Goal: Task Accomplishment & Management: Complete application form

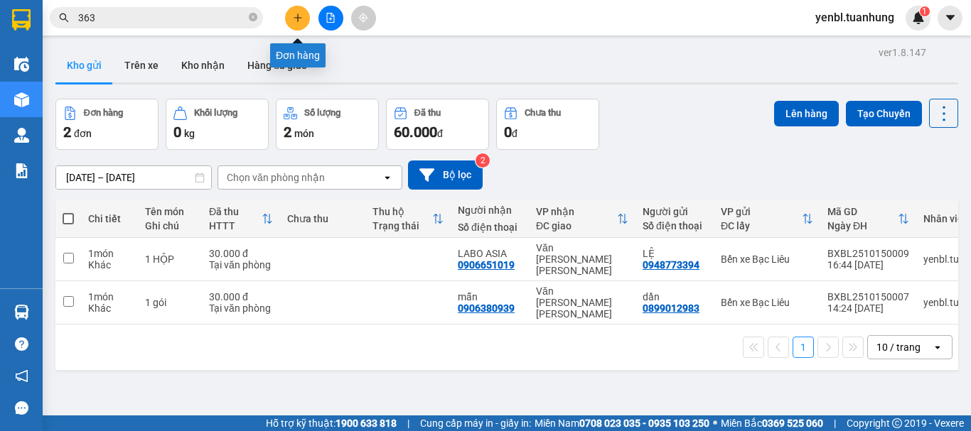
click at [296, 21] on icon "plus" at bounding box center [298, 18] width 10 height 10
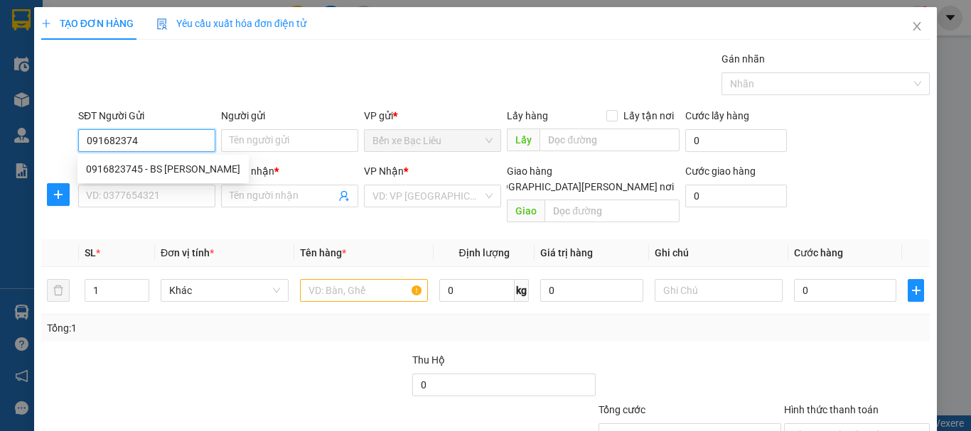
type input "0916823745"
click at [164, 163] on div "0916823745 - BS [PERSON_NAME]" at bounding box center [163, 169] width 154 height 16
type input "BS [PERSON_NAME]"
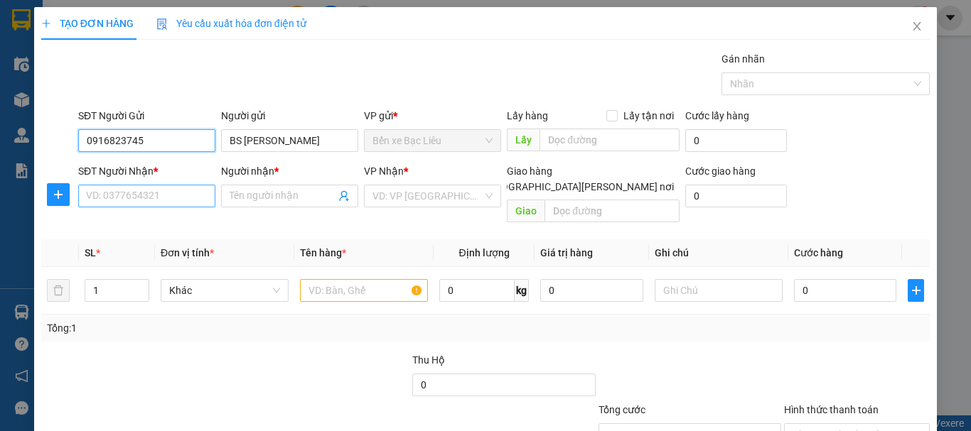
type input "0916823745"
click at [164, 193] on input "SĐT Người Nhận *" at bounding box center [146, 196] width 137 height 23
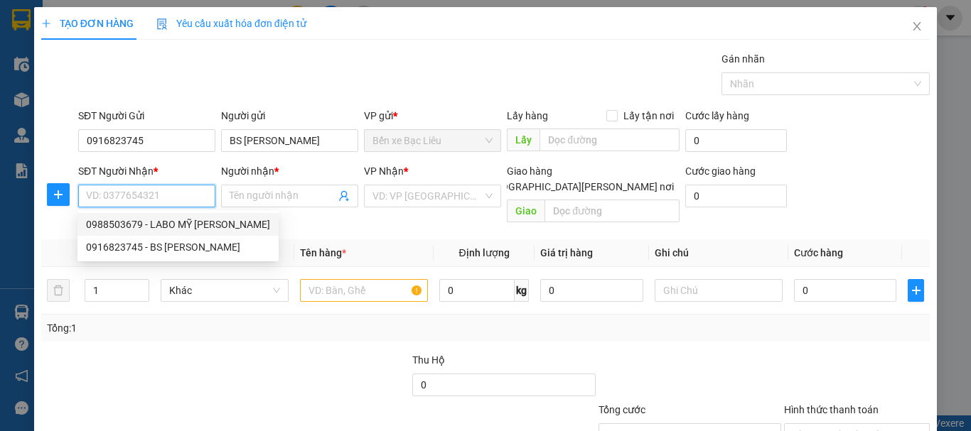
click at [168, 223] on div "0988503679 - LABO MỸ [PERSON_NAME]" at bounding box center [178, 225] width 184 height 16
type input "0988503679"
type input "LABO MỸ Á"
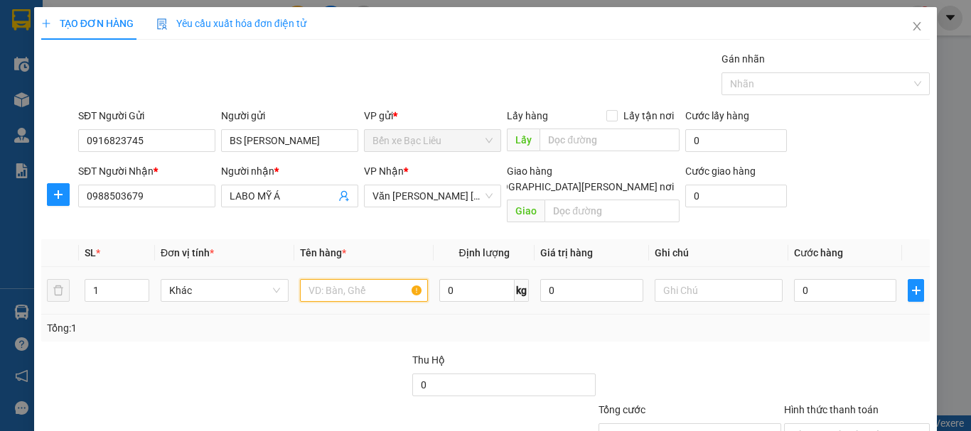
click at [338, 279] on input "text" at bounding box center [364, 290] width 128 height 23
type input "1 HỘP"
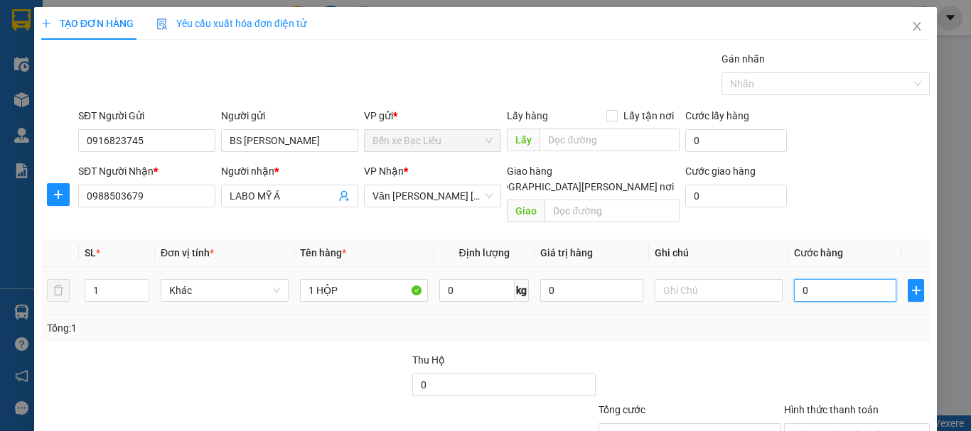
click at [814, 279] on input "0" at bounding box center [845, 290] width 102 height 23
type input "3"
type input "30"
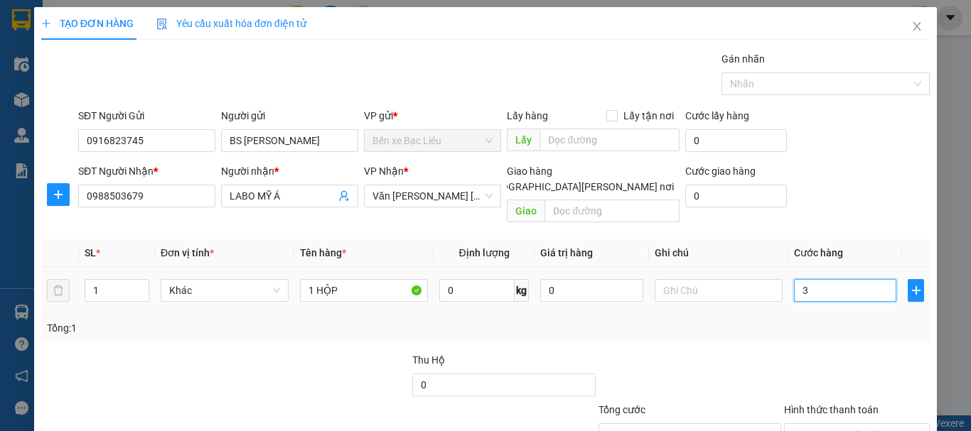
type input "30"
type input "30.000"
click at [816, 315] on div "Tổng: 1" at bounding box center [485, 328] width 889 height 27
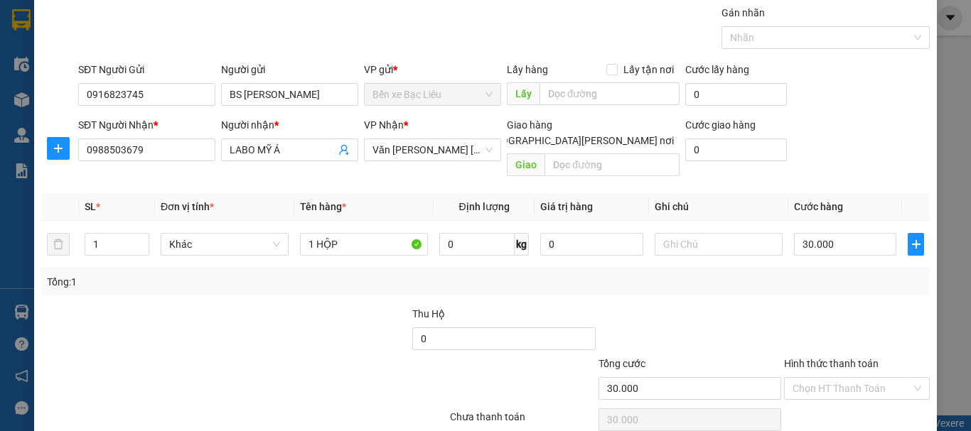
scroll to position [95, 0]
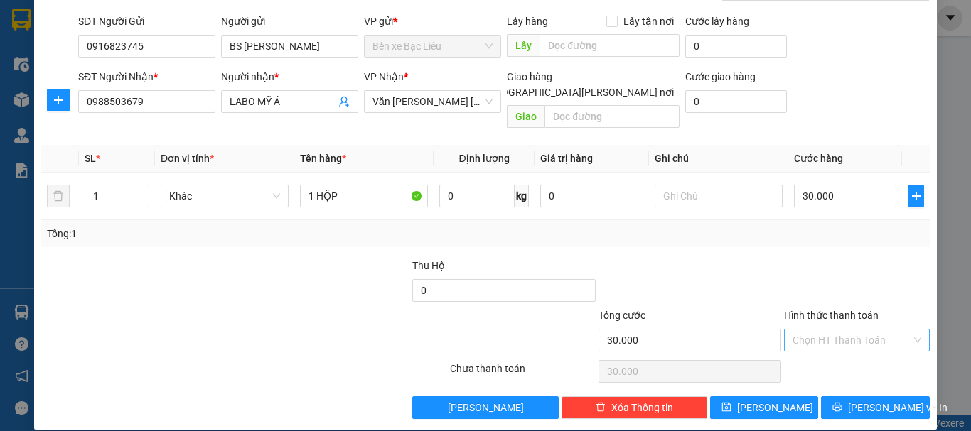
click at [826, 330] on input "Hình thức thanh toán" at bounding box center [852, 340] width 119 height 21
click at [827, 351] on div "Tại văn phòng" at bounding box center [848, 353] width 127 height 16
type input "0"
click at [854, 400] on span "[PERSON_NAME] và In" at bounding box center [898, 408] width 100 height 16
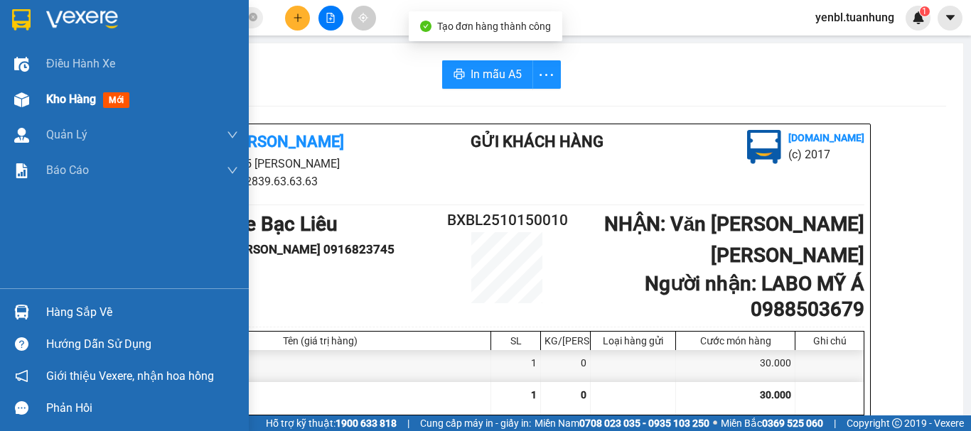
drag, startPoint x: 69, startPoint y: 103, endPoint x: 78, endPoint y: 116, distance: 15.8
click at [68, 105] on span "Kho hàng" at bounding box center [71, 99] width 50 height 14
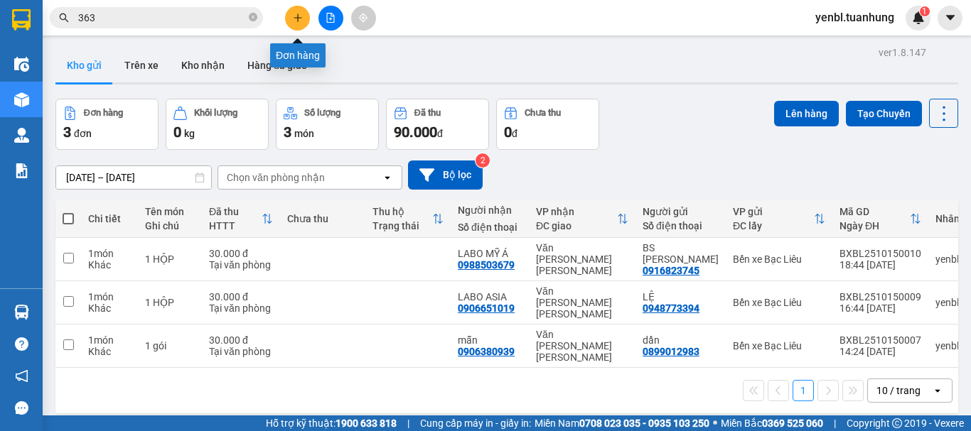
click at [306, 14] on button at bounding box center [297, 18] width 25 height 25
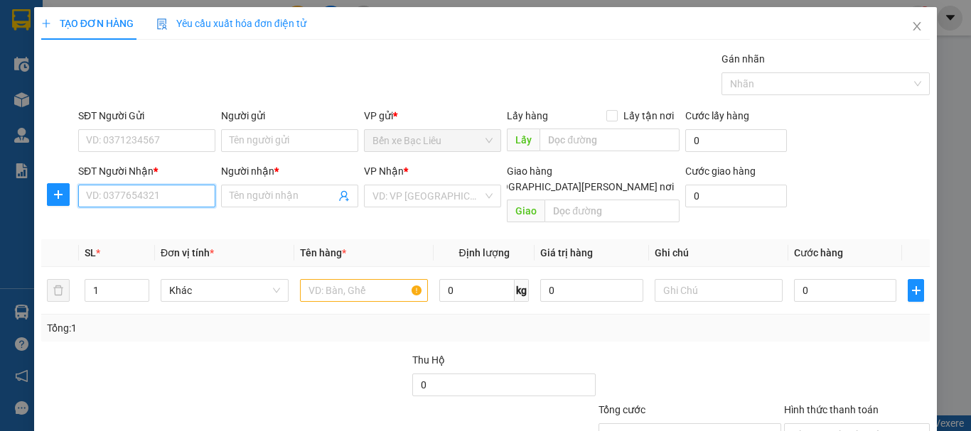
click at [127, 198] on input "SĐT Người Nhận *" at bounding box center [146, 196] width 137 height 23
type input "0909567681"
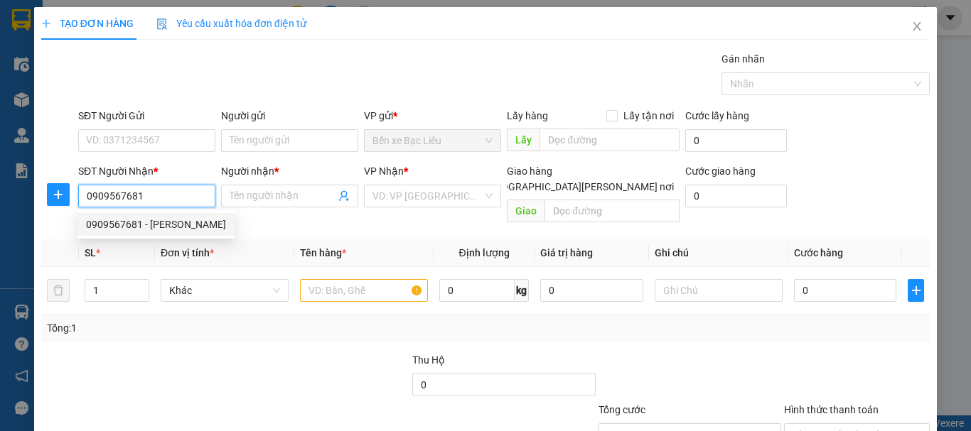
click at [166, 224] on div "0909567681 - [PERSON_NAME]" at bounding box center [156, 225] width 140 height 16
type input "NGHĨA"
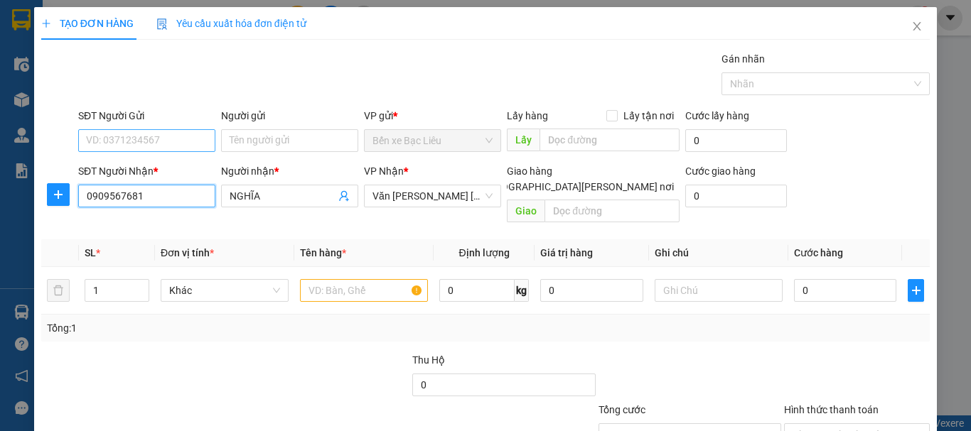
type input "0909567681"
click at [184, 139] on input "SĐT Người Gửi" at bounding box center [146, 140] width 137 height 23
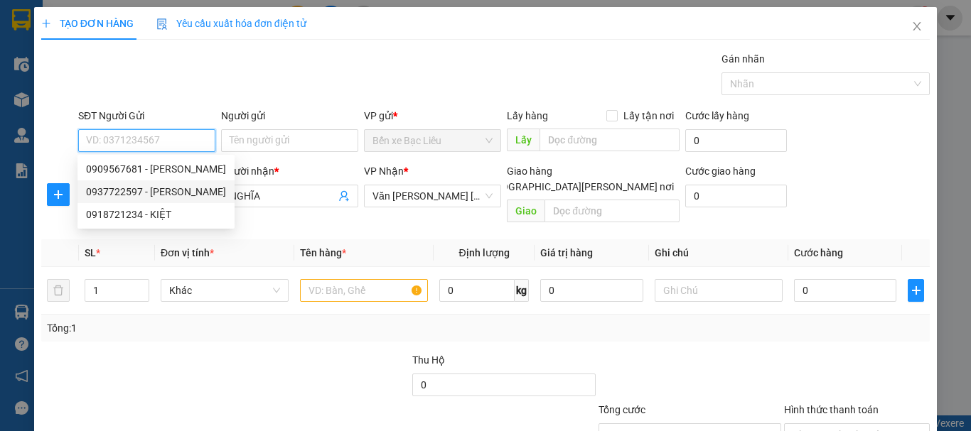
click at [184, 194] on div "0937722597 - [PERSON_NAME]" at bounding box center [156, 192] width 140 height 16
type input "0937722597"
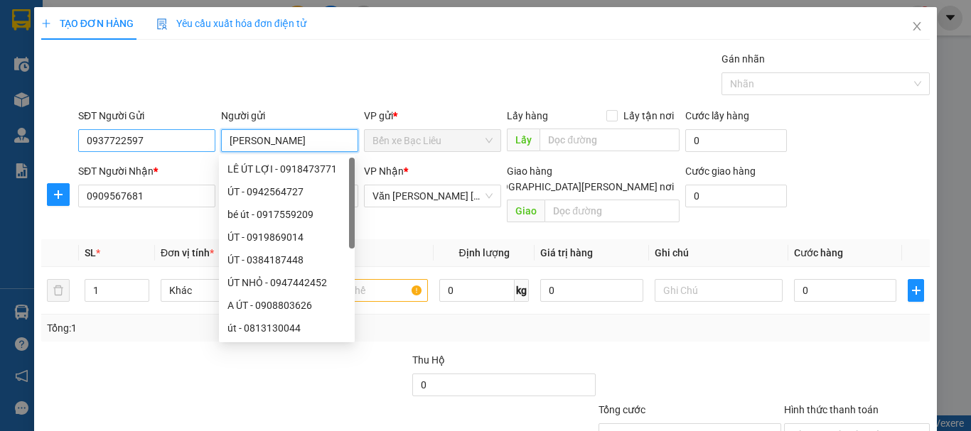
drag, startPoint x: 250, startPoint y: 141, endPoint x: 206, endPoint y: 148, distance: 43.8
click at [206, 148] on div "SĐT Người Gửi 0937722597 Người gửi TẤN PHÁT VP gửi * Bến xe Bạc Liêu Lấy hàng L…" at bounding box center [503, 133] width 857 height 50
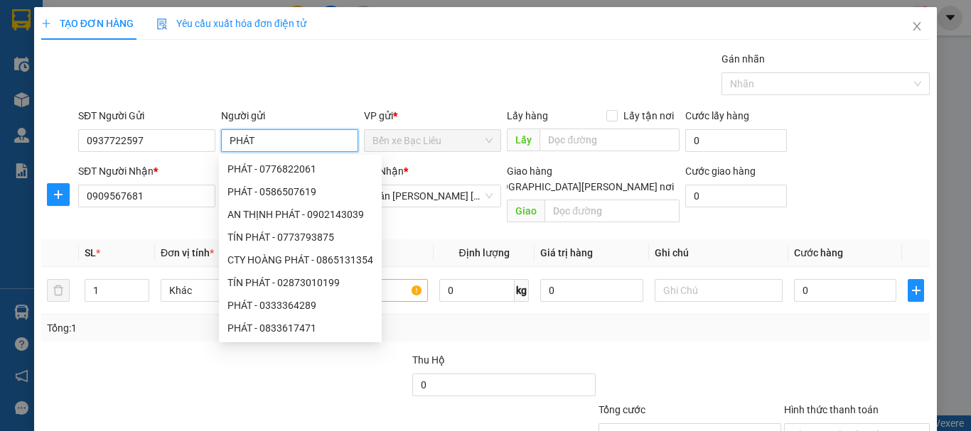
type input "PHÁT"
click at [750, 326] on div "Transit Pickup Surcharge Ids Transit Deliver Surcharge Ids Transit Deliver Surc…" at bounding box center [485, 282] width 889 height 463
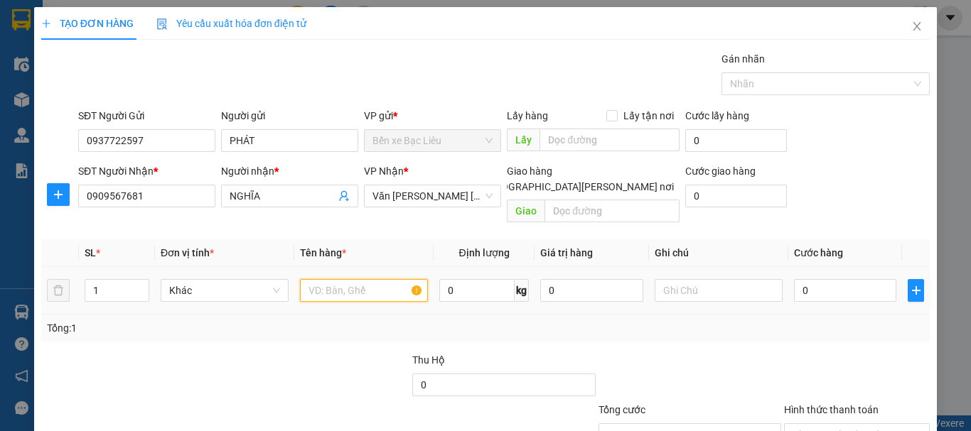
click at [365, 279] on input "text" at bounding box center [364, 290] width 128 height 23
type input "1 HỘP"
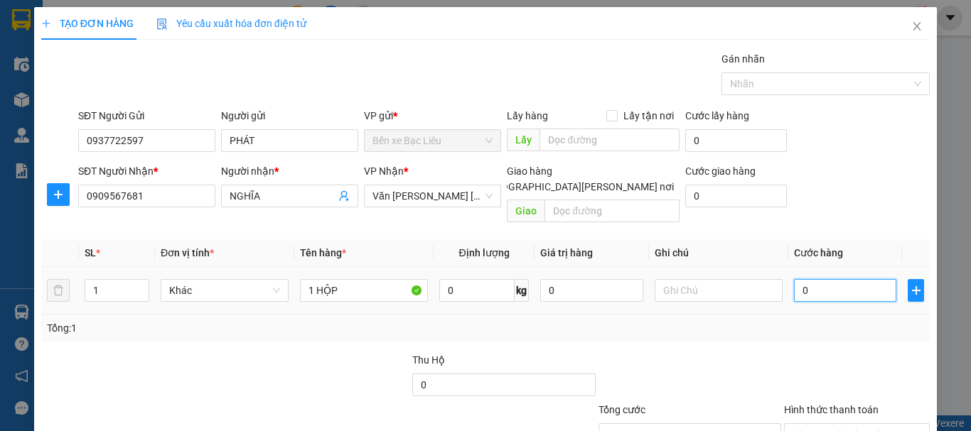
click at [798, 282] on input "0" at bounding box center [845, 290] width 102 height 23
type input "3"
type input "30"
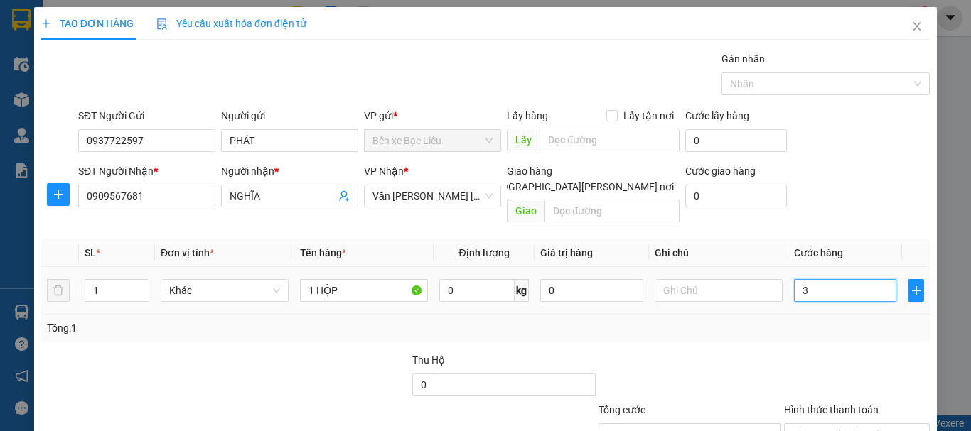
type input "30"
type input "30.000"
click at [803, 321] on div "Tổng: 1" at bounding box center [485, 329] width 877 height 16
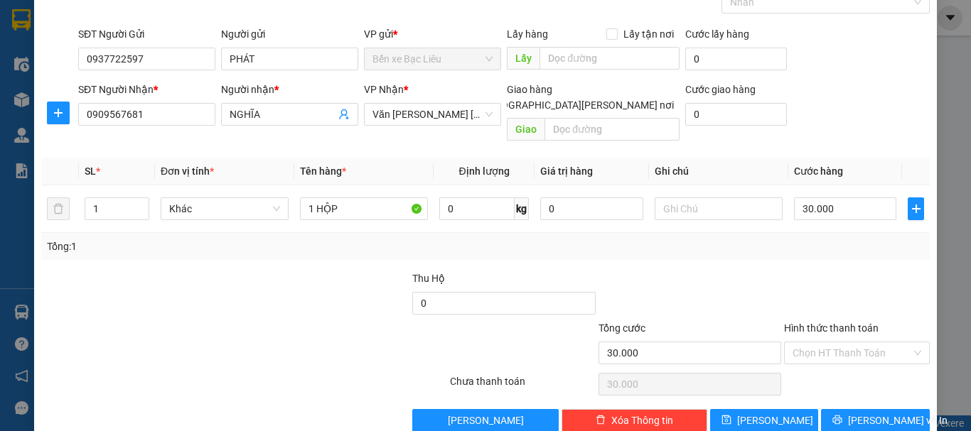
scroll to position [95, 0]
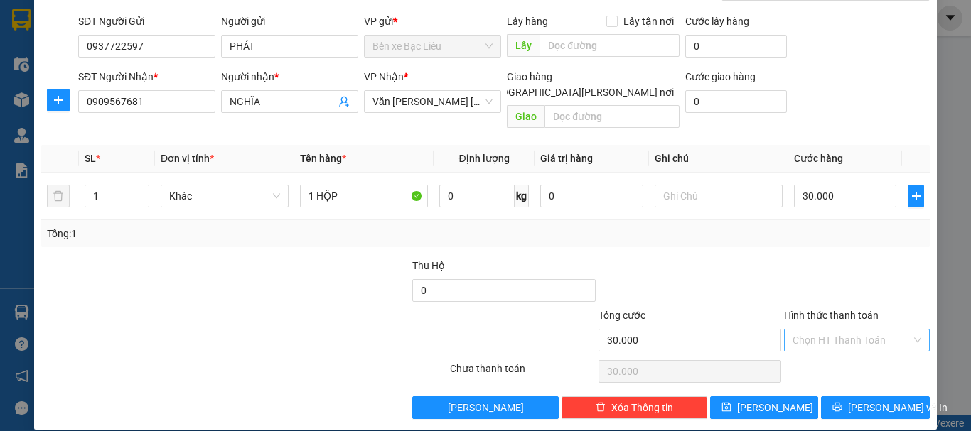
click at [845, 330] on input "Hình thức thanh toán" at bounding box center [852, 340] width 119 height 21
click at [827, 350] on div "Tại văn phòng" at bounding box center [848, 353] width 127 height 16
type input "0"
click at [859, 400] on span "[PERSON_NAME] và In" at bounding box center [898, 408] width 100 height 16
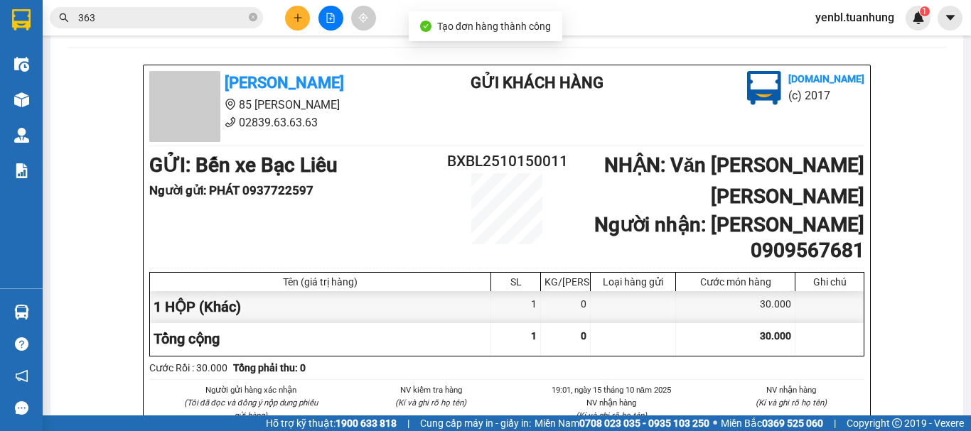
scroll to position [61, 0]
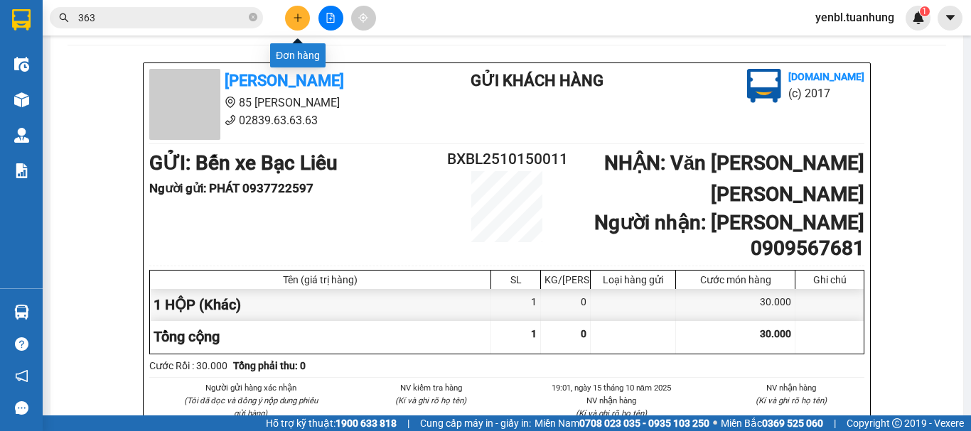
click at [289, 18] on button at bounding box center [297, 18] width 25 height 25
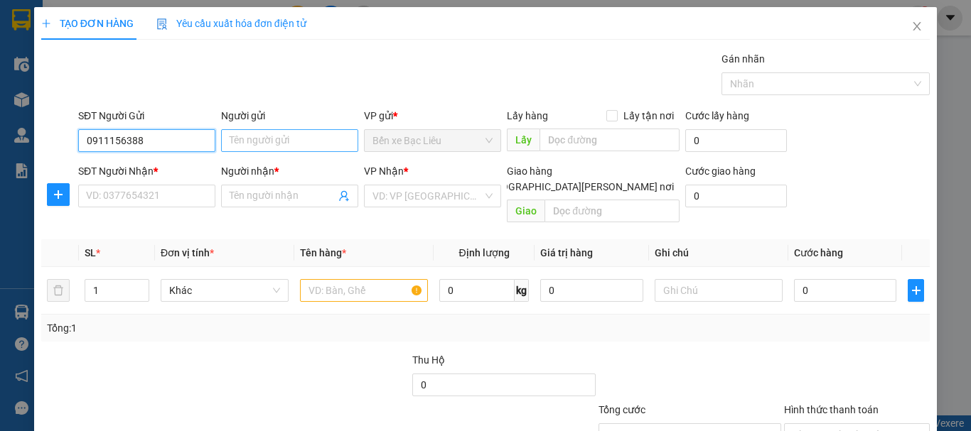
type input "0911156388"
click at [262, 145] on input "Người gửi" at bounding box center [289, 140] width 137 height 23
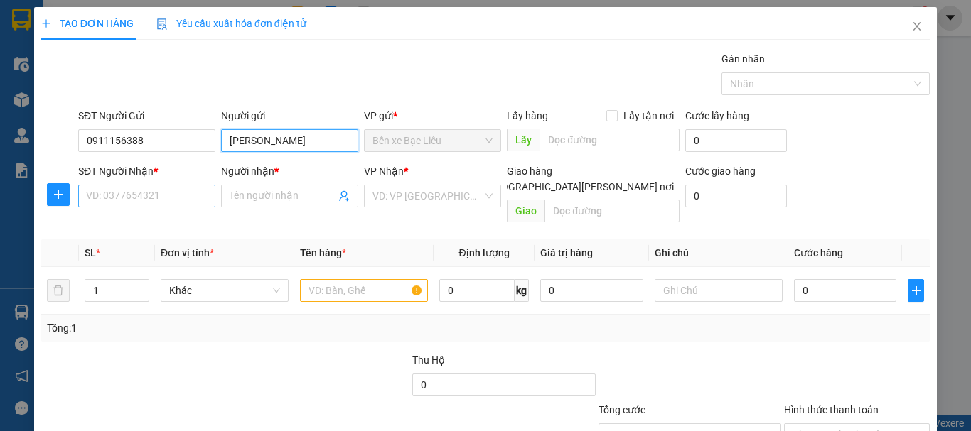
type input "[PERSON_NAME]"
click at [124, 193] on input "SĐT Người Nhận *" at bounding box center [146, 196] width 137 height 23
type input "0988503679"
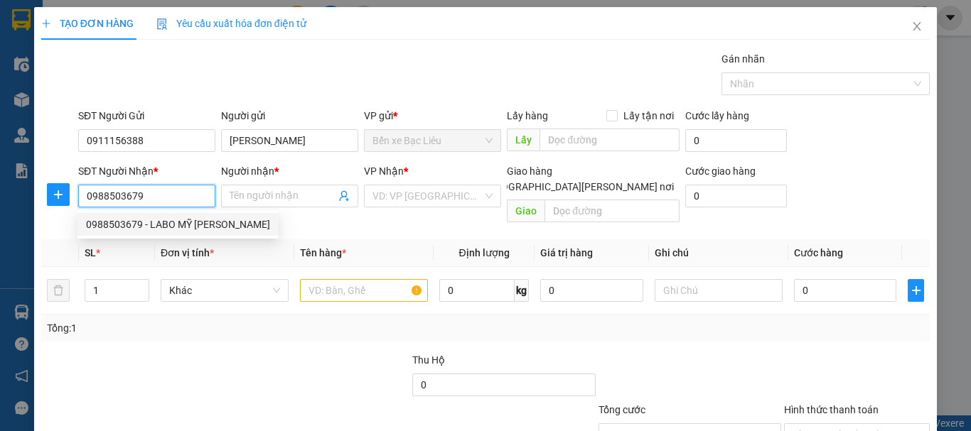
click at [193, 219] on div "0988503679 - LABO MỸ [PERSON_NAME]" at bounding box center [178, 225] width 184 height 16
type input "LABO MỸ Á"
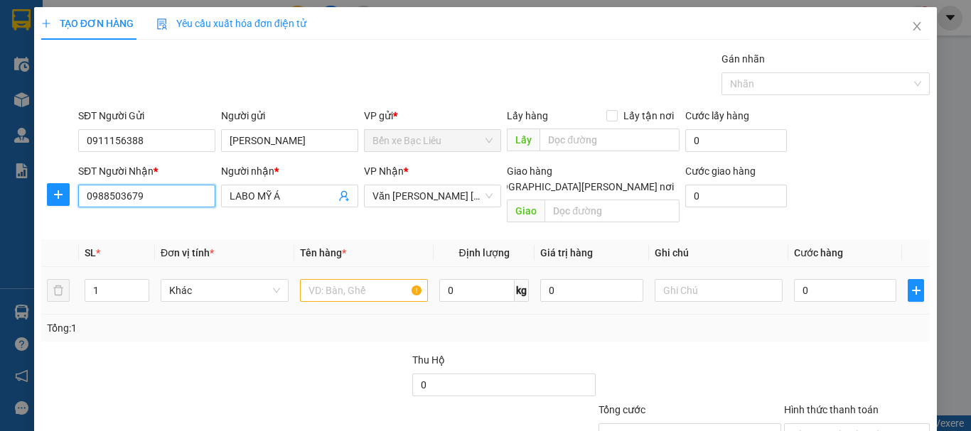
type input "0988503679"
click at [371, 280] on input "text" at bounding box center [364, 290] width 128 height 23
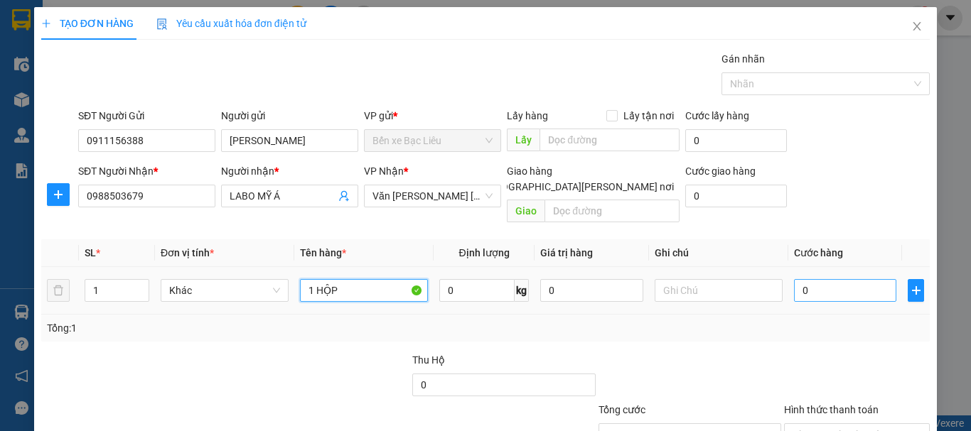
type input "1 HỘP"
click at [824, 279] on input "0" at bounding box center [845, 290] width 102 height 23
type input "3"
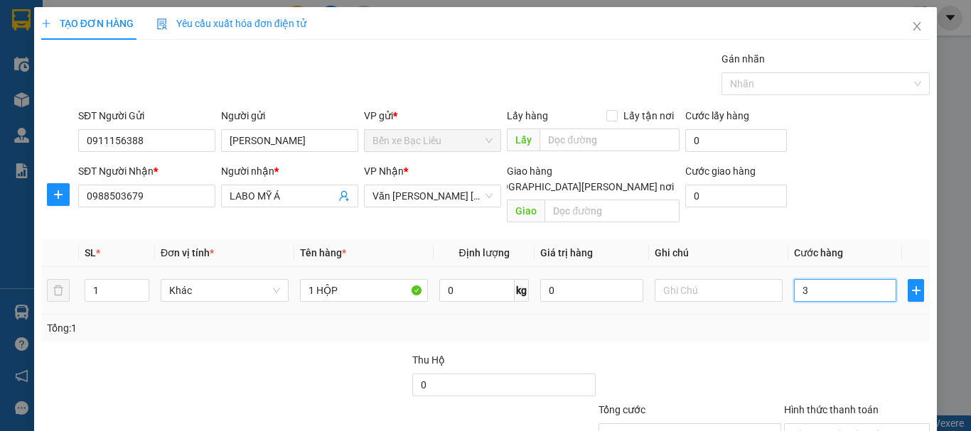
type input "30"
type input "30.000"
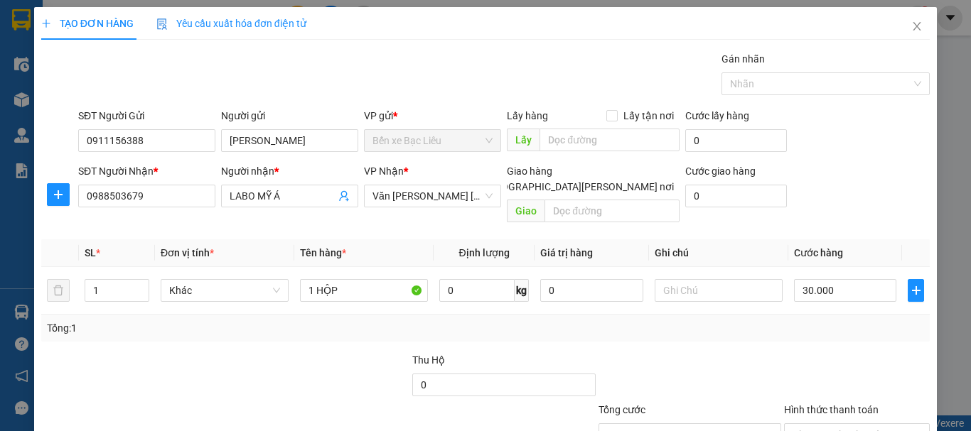
click at [814, 328] on div "Transit Pickup Surcharge Ids Transit Deliver Surcharge Ids Transit Deliver Surc…" at bounding box center [485, 282] width 889 height 463
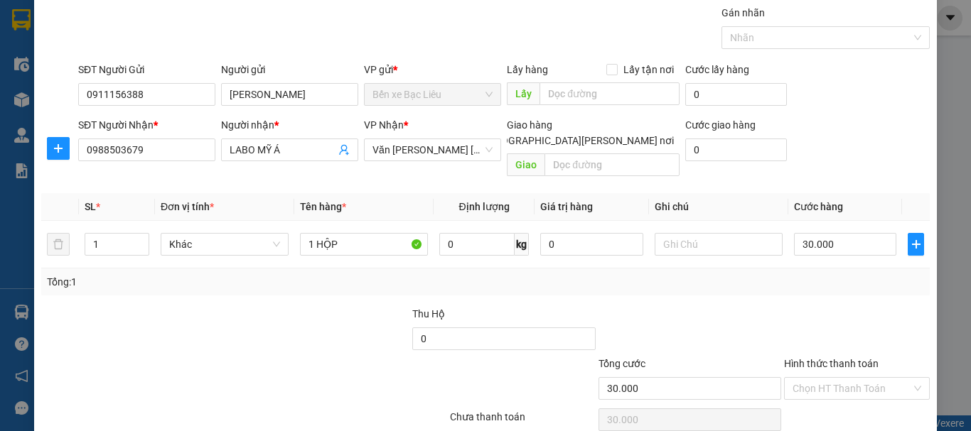
scroll to position [95, 0]
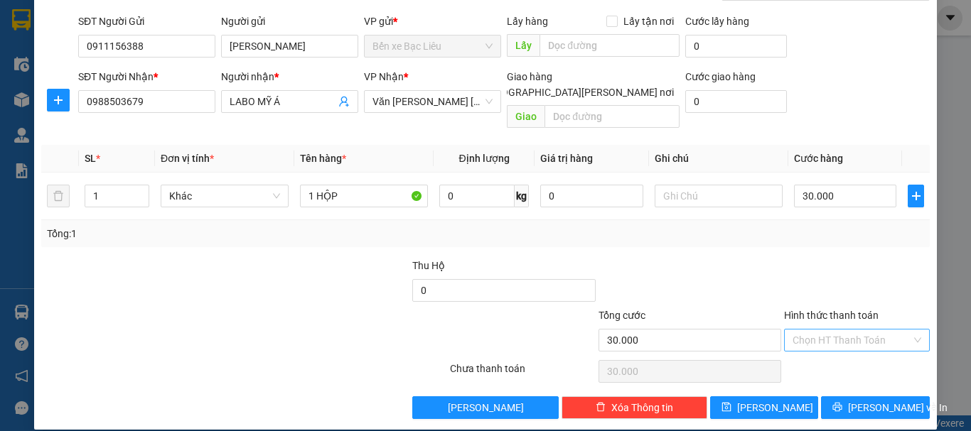
click at [822, 330] on input "Hình thức thanh toán" at bounding box center [852, 340] width 119 height 21
click at [823, 353] on div "Tại văn phòng" at bounding box center [848, 353] width 127 height 16
type input "0"
click at [869, 400] on span "[PERSON_NAME] và In" at bounding box center [898, 408] width 100 height 16
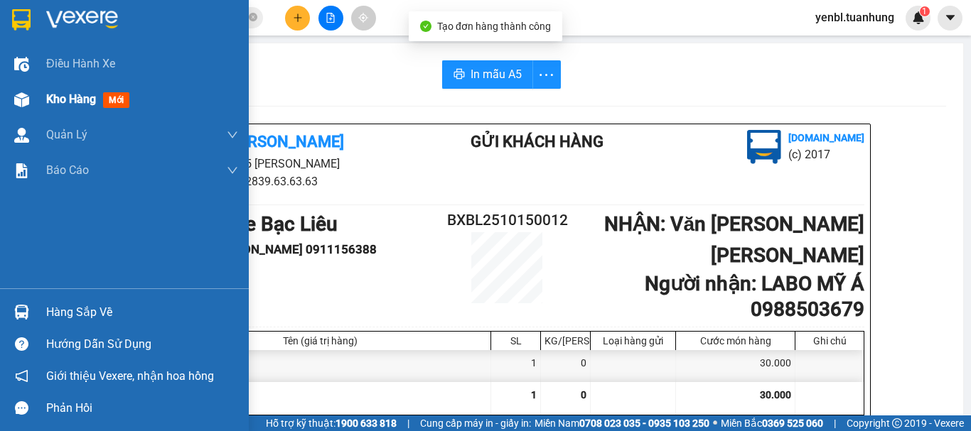
click at [43, 104] on div "Kho hàng mới" at bounding box center [124, 100] width 249 height 36
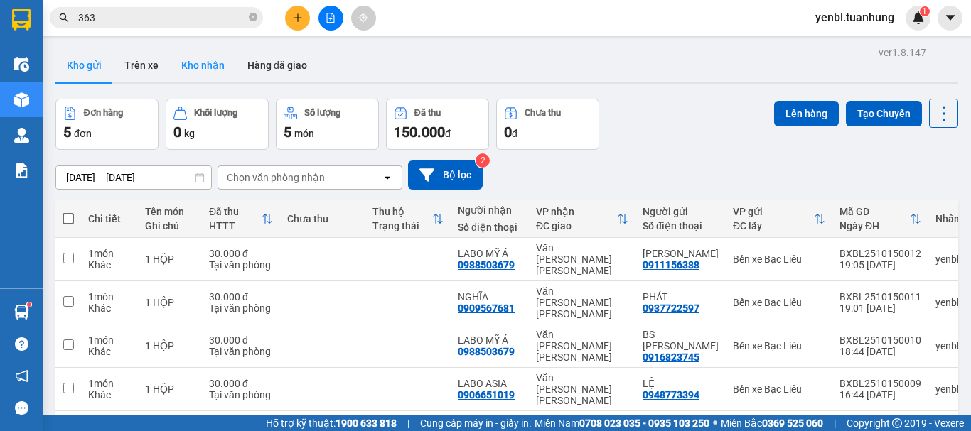
click at [200, 63] on button "Kho nhận" at bounding box center [203, 65] width 66 height 34
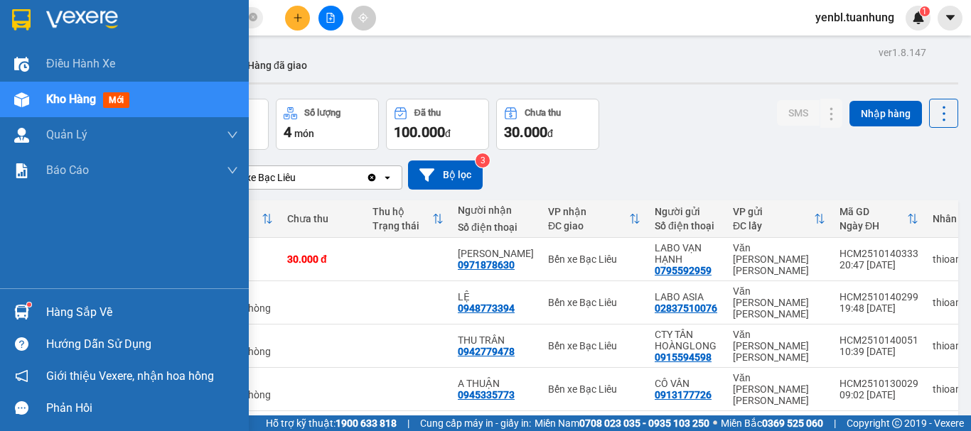
click at [72, 323] on div "Hàng sắp về" at bounding box center [142, 312] width 192 height 21
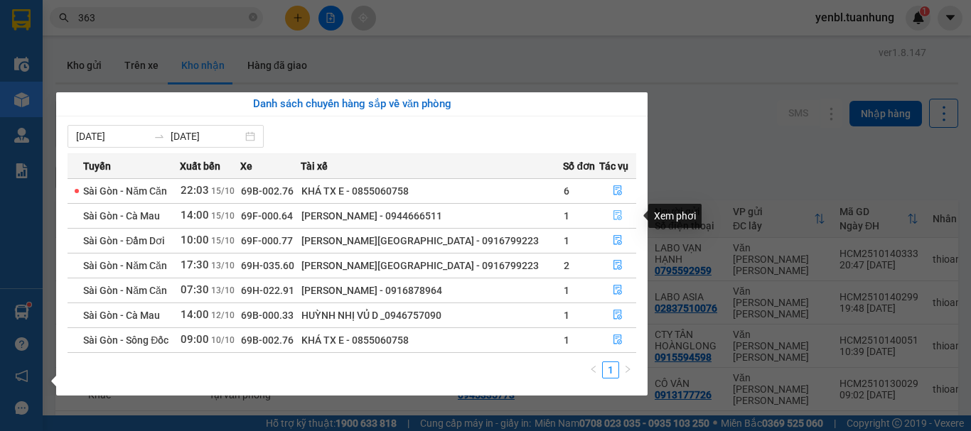
click at [613, 216] on icon "file-done" at bounding box center [618, 215] width 10 height 10
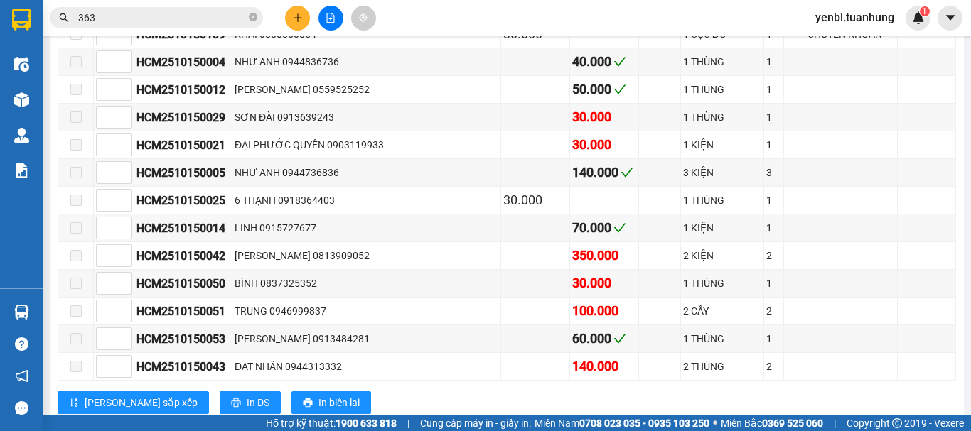
scroll to position [1682, 0]
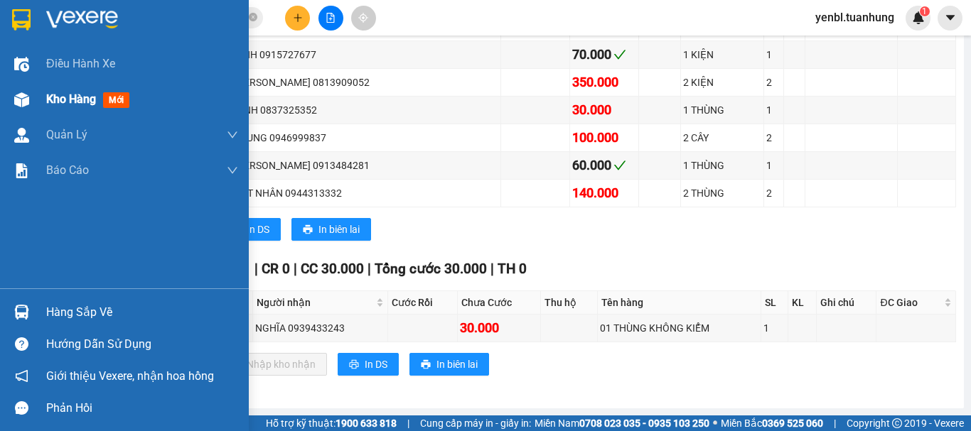
click at [49, 96] on span "Kho hàng" at bounding box center [71, 99] width 50 height 14
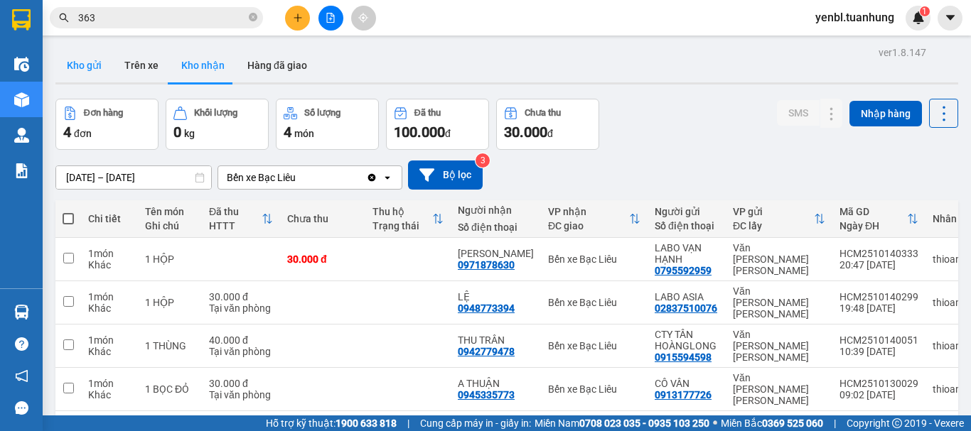
click at [71, 57] on button "Kho gửi" at bounding box center [84, 65] width 58 height 34
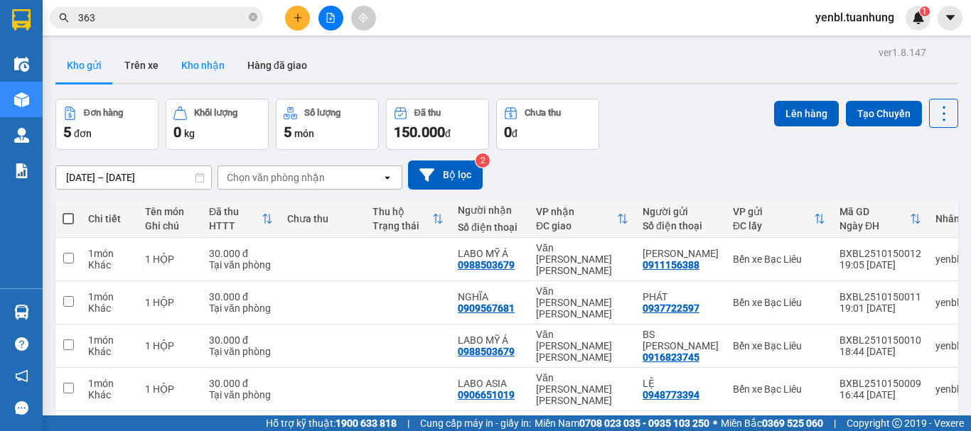
click at [196, 71] on button "Kho nhận" at bounding box center [203, 65] width 66 height 34
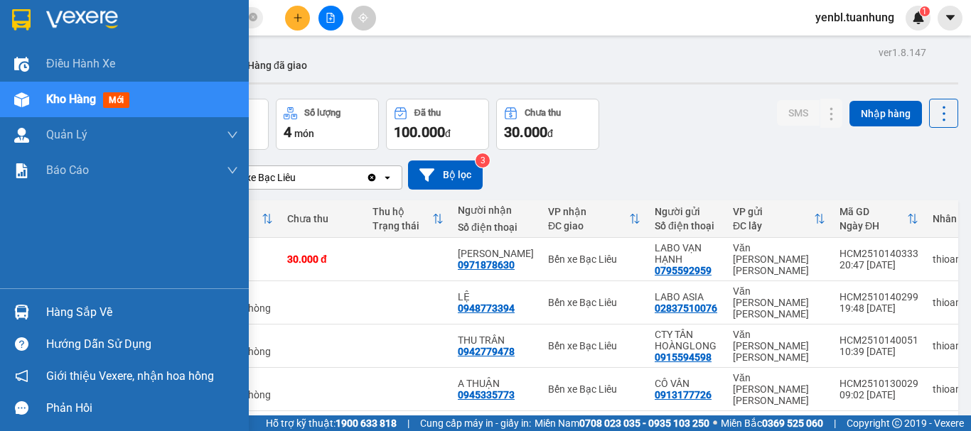
click at [86, 313] on div "Hàng sắp về" at bounding box center [142, 312] width 192 height 21
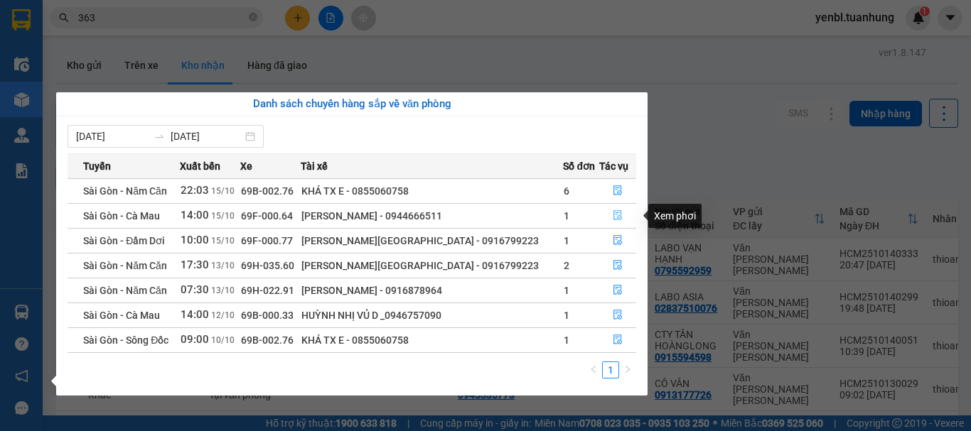
click at [617, 212] on icon "file-done" at bounding box center [617, 216] width 9 height 10
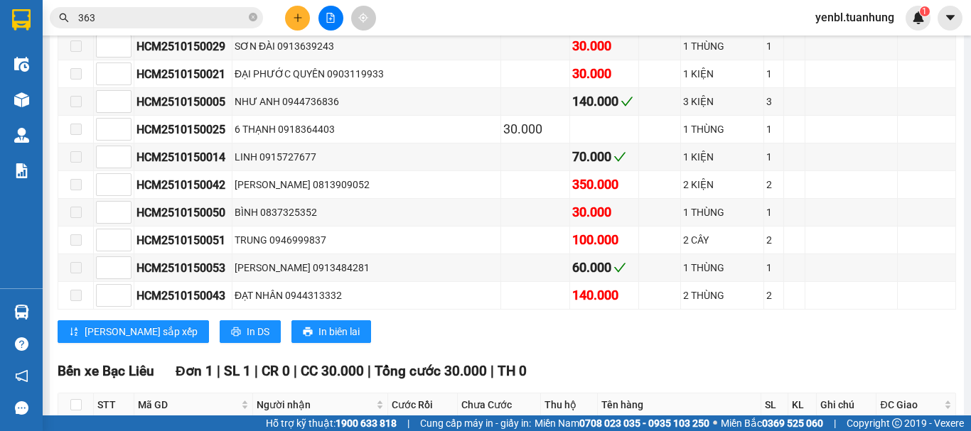
scroll to position [1682, 0]
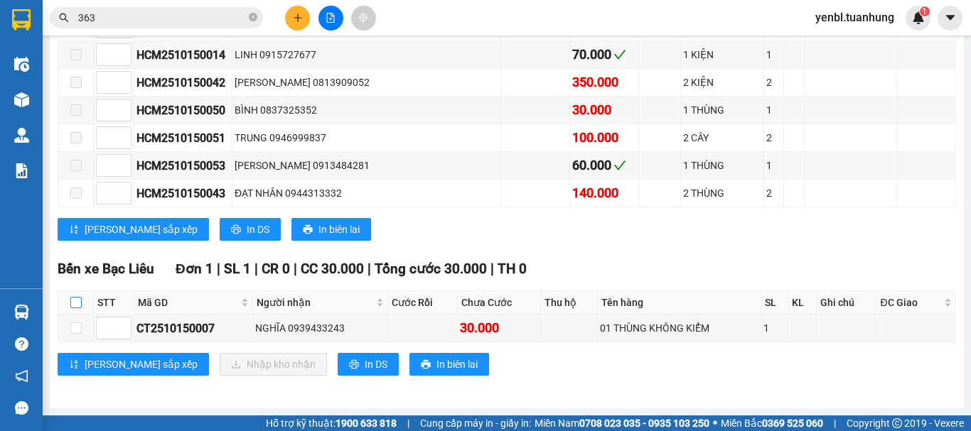
click at [74, 306] on input "checkbox" at bounding box center [75, 302] width 11 height 11
checkbox input "true"
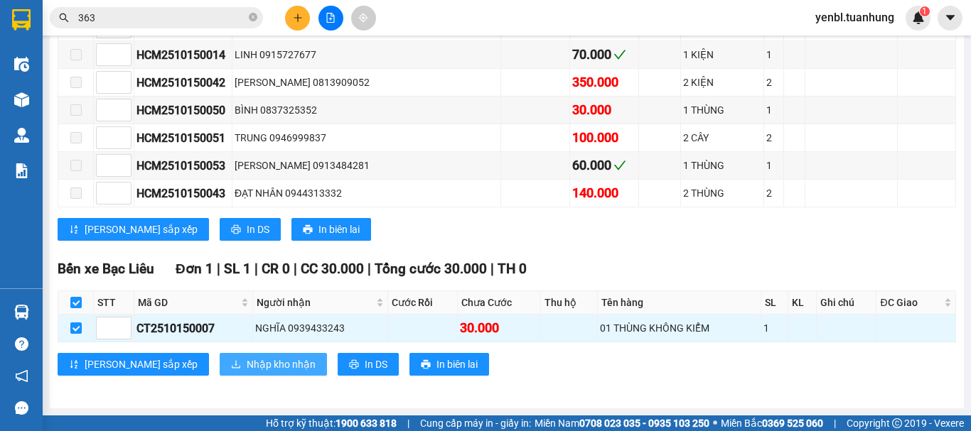
click at [247, 357] on span "Nhập kho nhận" at bounding box center [281, 365] width 69 height 16
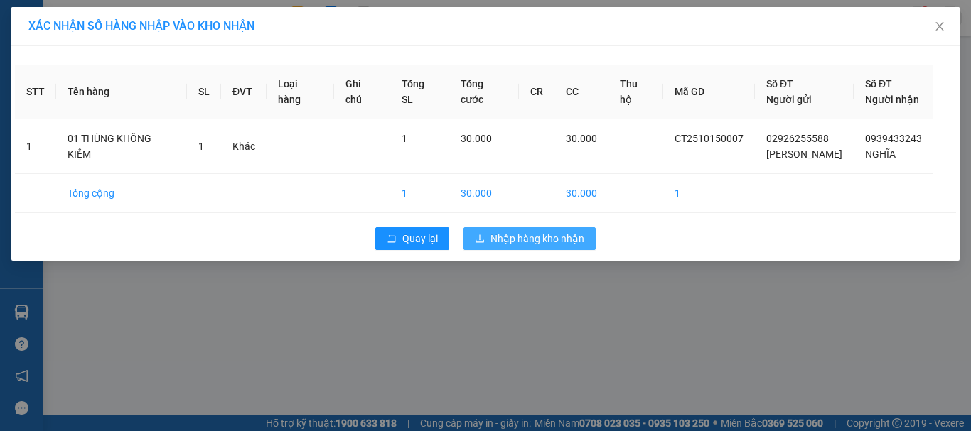
drag, startPoint x: 498, startPoint y: 242, endPoint x: 699, endPoint y: 248, distance: 201.3
click at [508, 255] on div "Quay lại Nhập hàng kho nhận" at bounding box center [485, 238] width 941 height 37
click at [526, 241] on span "Nhập hàng kho nhận" at bounding box center [538, 239] width 94 height 16
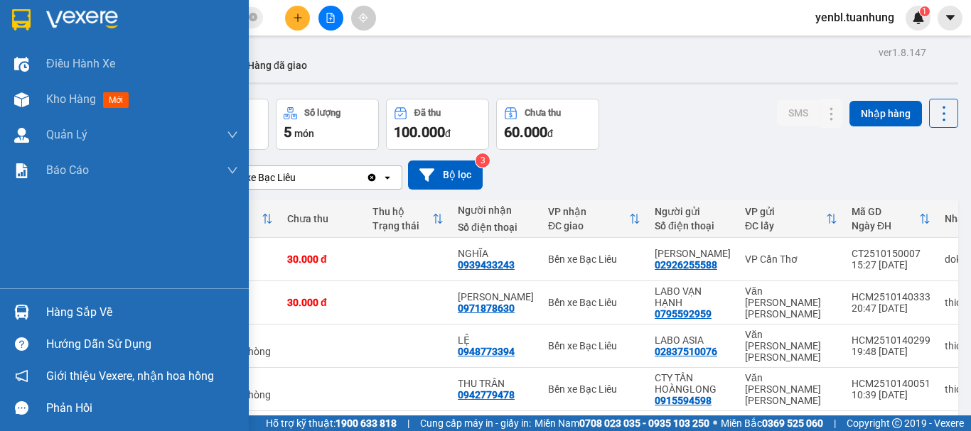
click at [75, 309] on div "Hàng sắp về" at bounding box center [142, 312] width 192 height 21
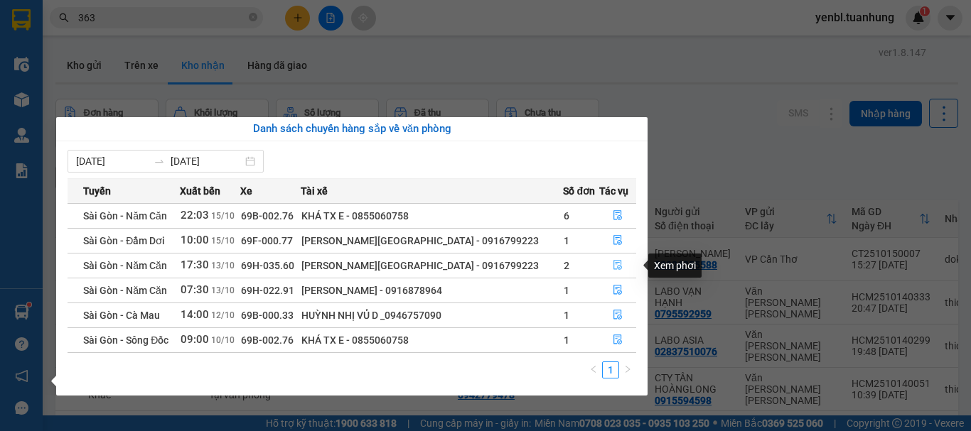
click at [618, 265] on button "button" at bounding box center [618, 265] width 36 height 23
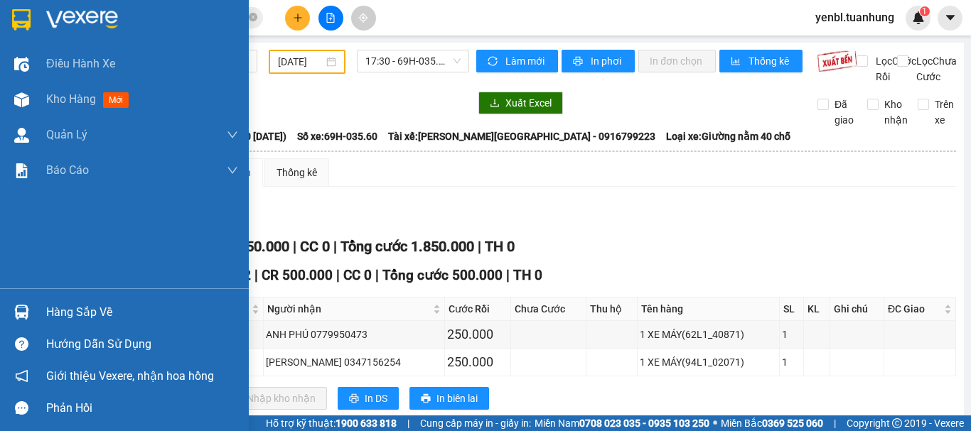
click at [72, 311] on div "Hàng sắp về" at bounding box center [142, 312] width 192 height 21
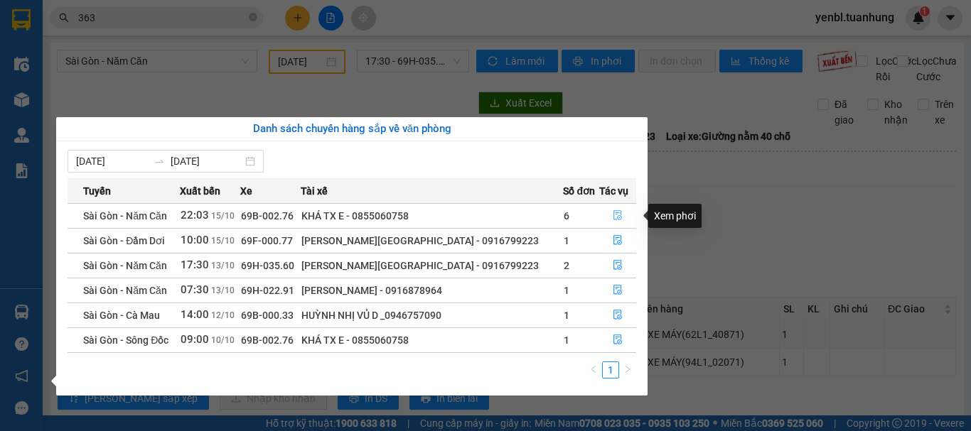
click at [618, 215] on button "button" at bounding box center [618, 216] width 36 height 23
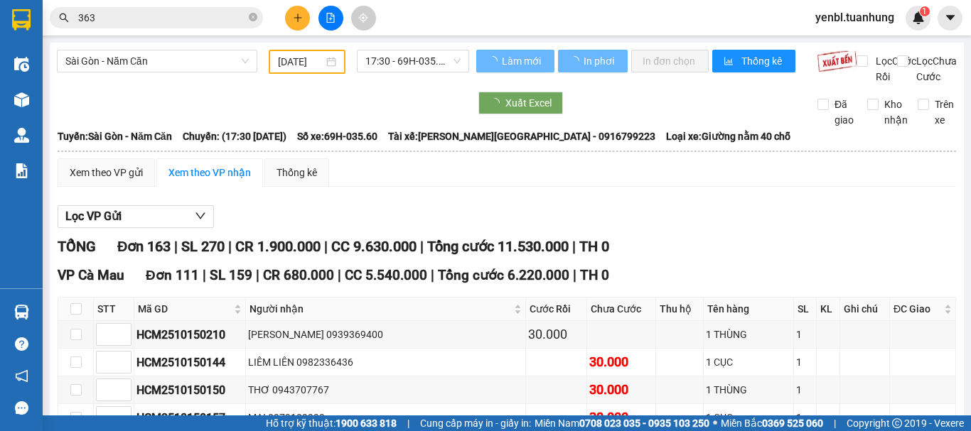
type input "[DATE]"
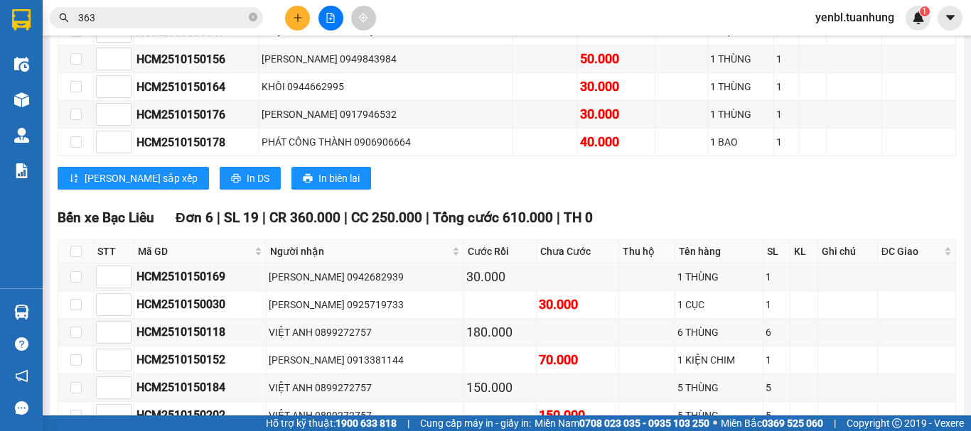
scroll to position [3658, 0]
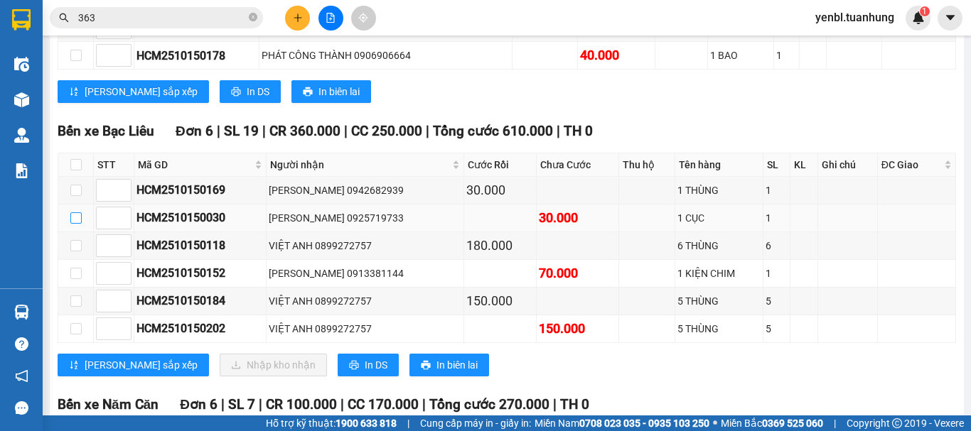
drag, startPoint x: 80, startPoint y: 232, endPoint x: 193, endPoint y: 327, distance: 147.8
click at [80, 224] on input "checkbox" at bounding box center [75, 218] width 11 height 11
checkbox input "true"
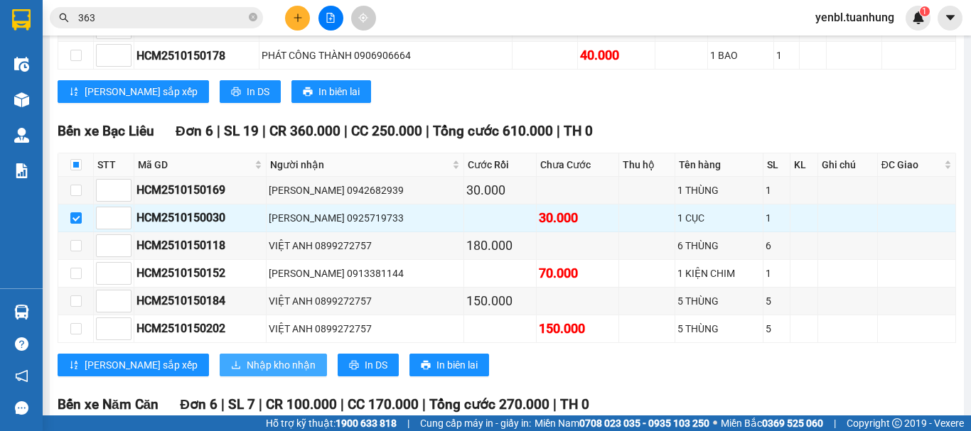
click at [247, 373] on span "Nhập kho nhận" at bounding box center [281, 366] width 69 height 16
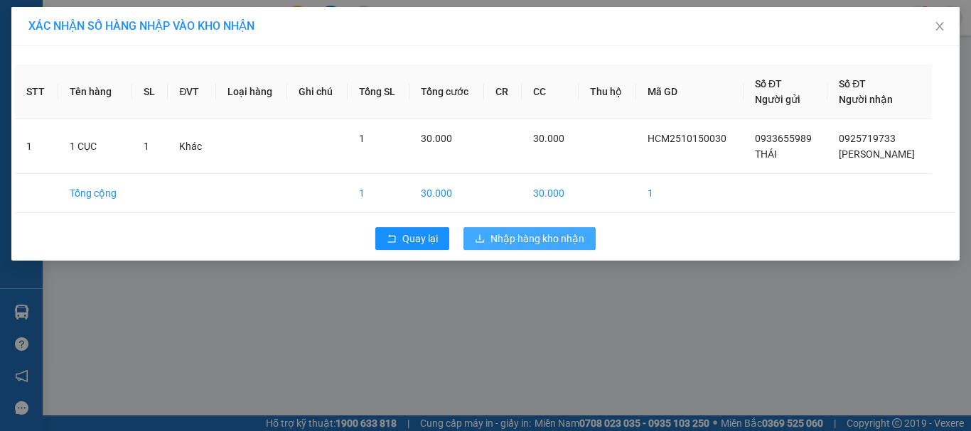
click at [507, 243] on span "Nhập hàng kho nhận" at bounding box center [538, 239] width 94 height 16
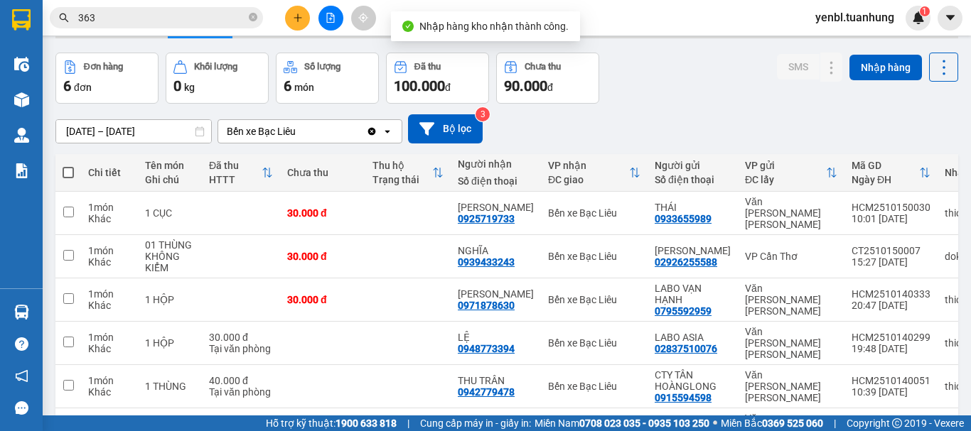
scroll to position [71, 0]
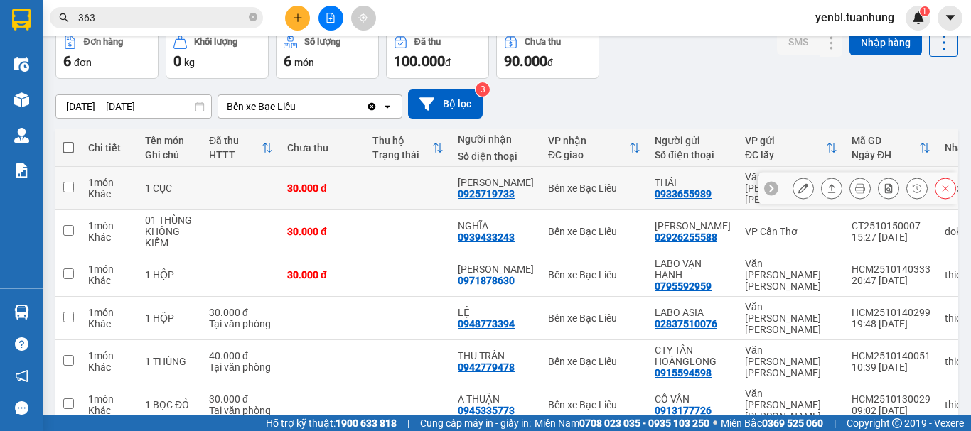
click at [828, 184] on icon at bounding box center [832, 188] width 8 height 9
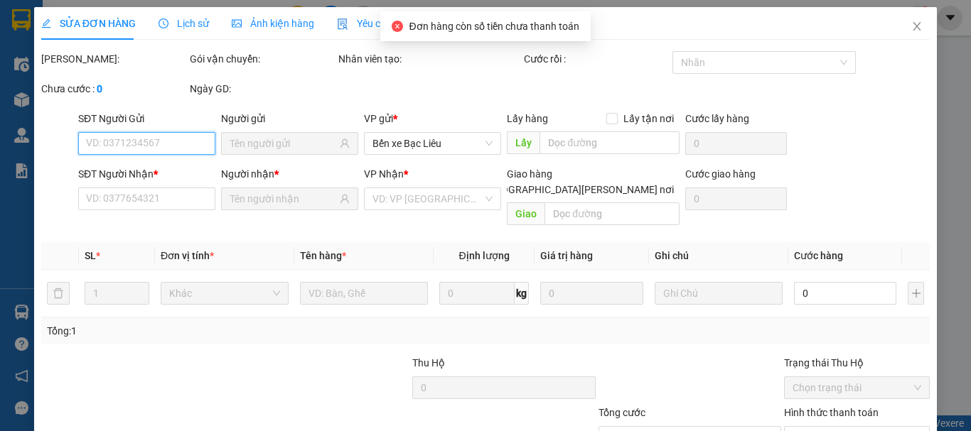
type input "0933655989"
type input "THÁI"
type input "0925719733"
type input "[PERSON_NAME]"
type input "30.000"
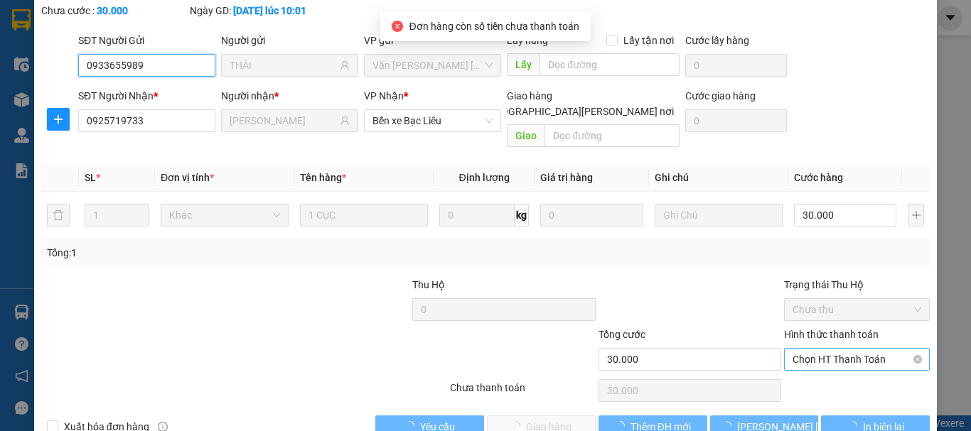
scroll to position [97, 0]
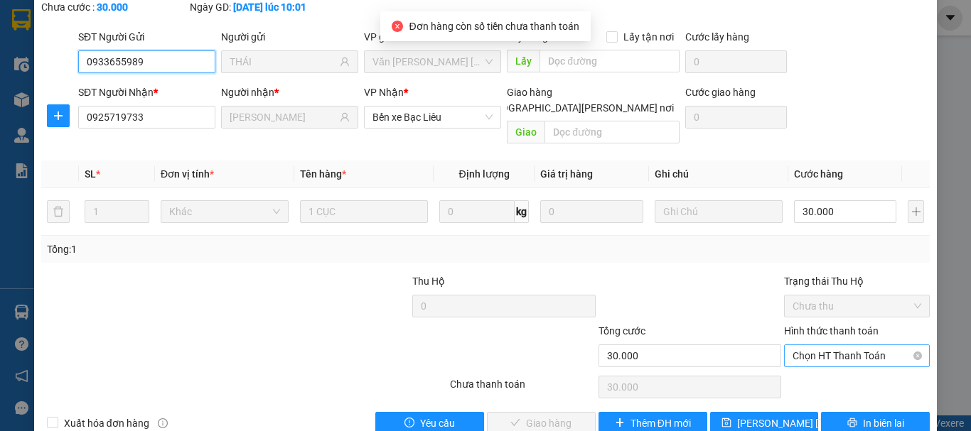
click at [822, 345] on span "Chọn HT Thanh Toán" at bounding box center [857, 355] width 129 height 21
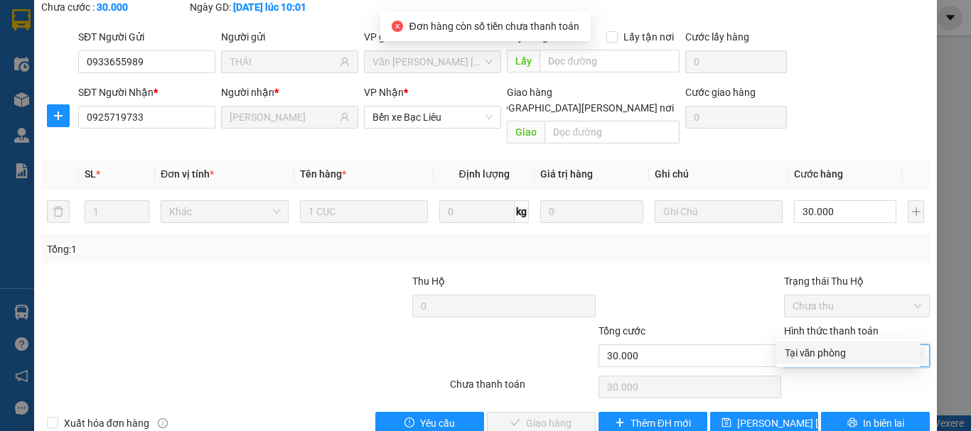
drag, startPoint x: 820, startPoint y: 337, endPoint x: 658, endPoint y: 359, distance: 163.6
click at [816, 353] on div "Tại văn phòng" at bounding box center [848, 353] width 127 height 16
type input "0"
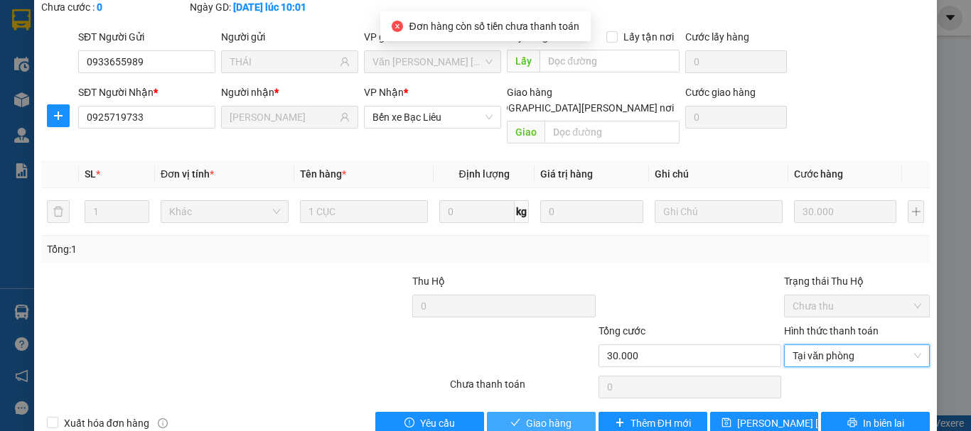
drag, startPoint x: 567, startPoint y: 387, endPoint x: 649, endPoint y: 223, distance: 183.8
click at [565, 412] on button "Giao hàng" at bounding box center [541, 423] width 109 height 23
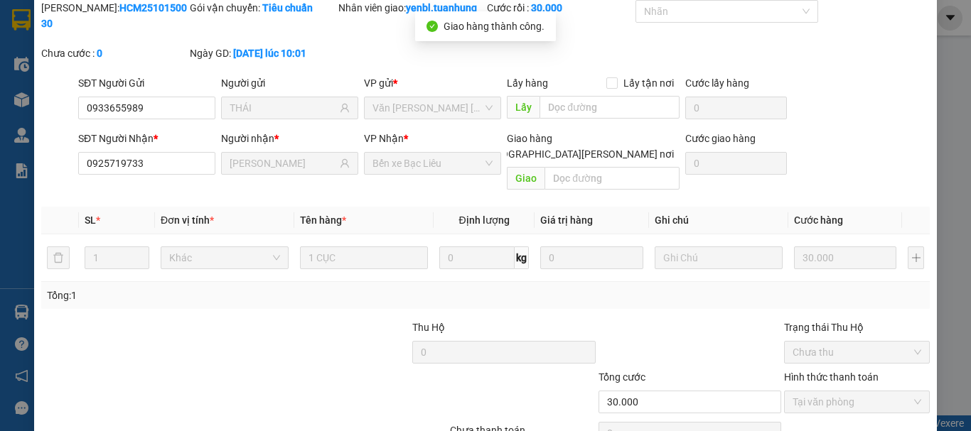
scroll to position [0, 0]
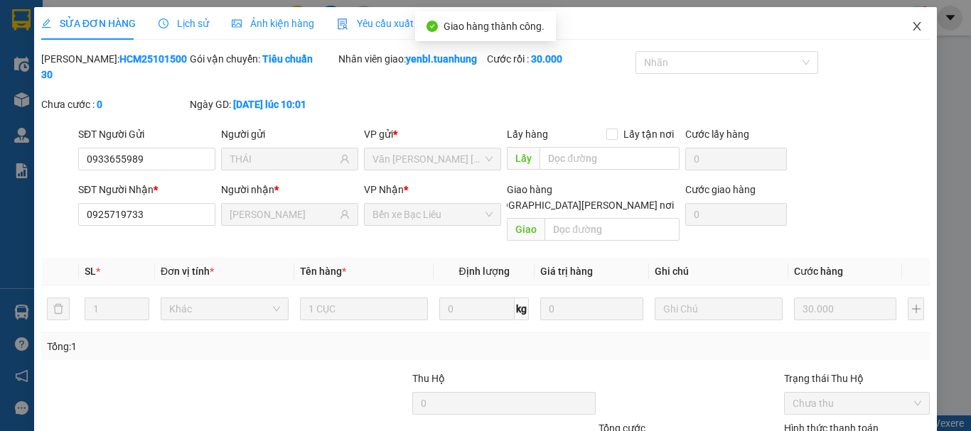
click at [914, 31] on span "Close" at bounding box center [917, 27] width 40 height 40
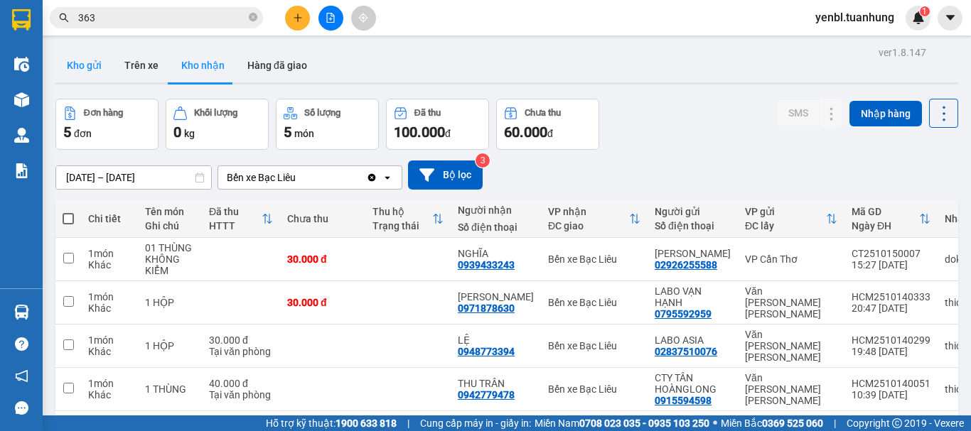
click at [92, 68] on button "Kho gửi" at bounding box center [84, 65] width 58 height 34
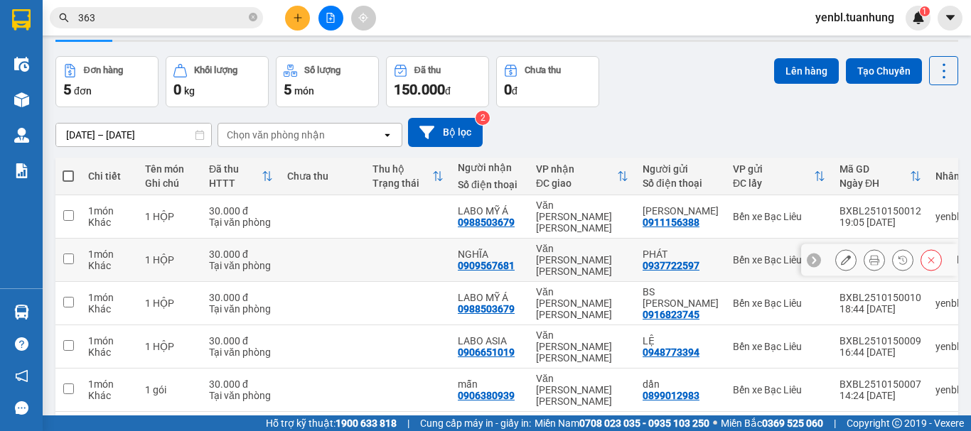
scroll to position [65, 0]
